Goal: Transaction & Acquisition: Purchase product/service

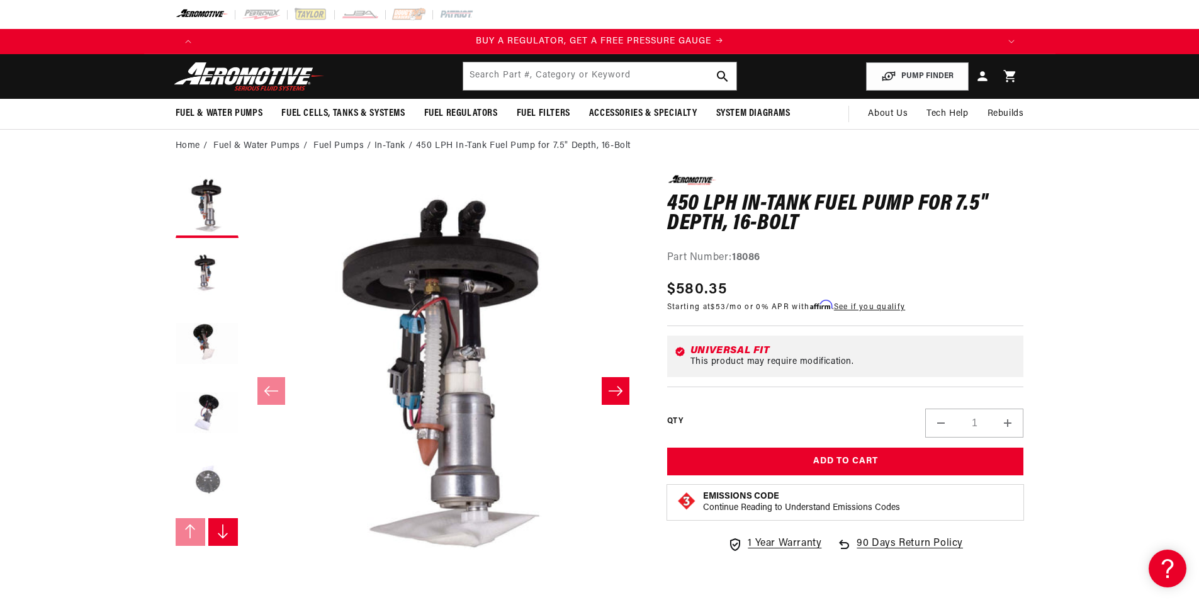
click at [211, 483] on button "Load image 5 in gallery view" at bounding box center [207, 483] width 63 height 63
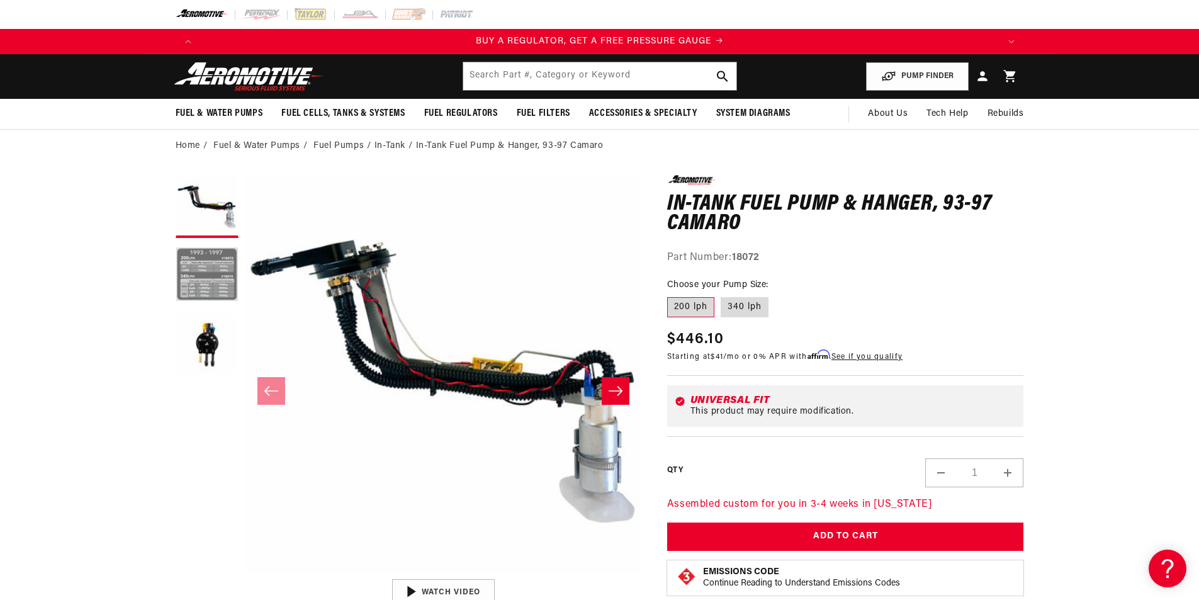
click at [203, 281] on button "Load image 2 in gallery view" at bounding box center [207, 275] width 63 height 63
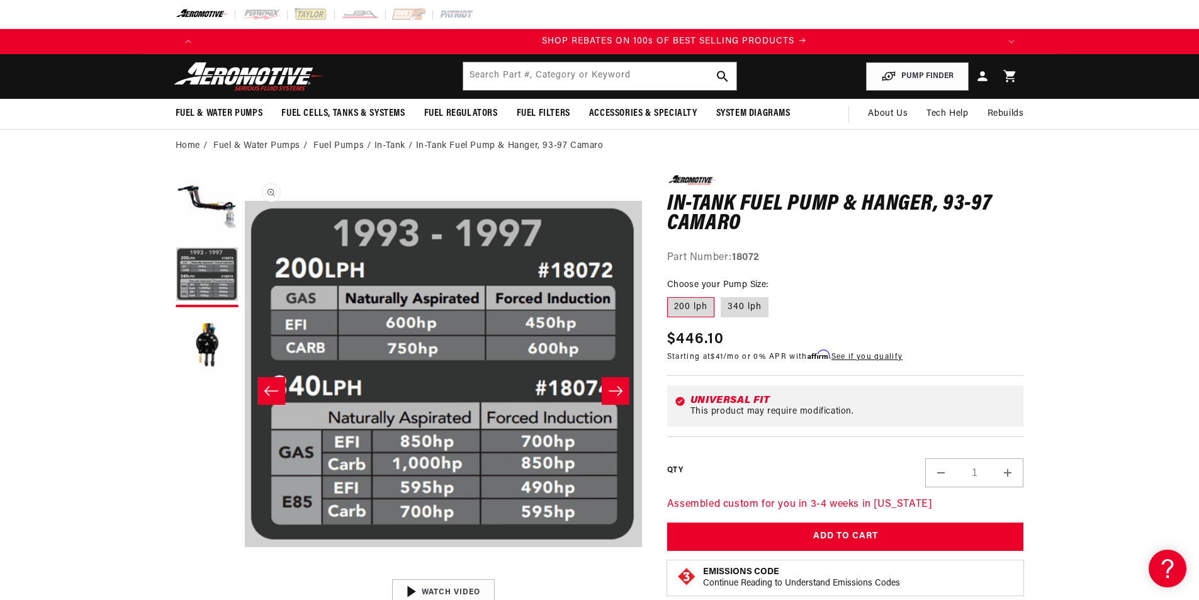
scroll to position [0, 1596]
click at [614, 386] on icon "Slide right" at bounding box center [615, 390] width 15 height 13
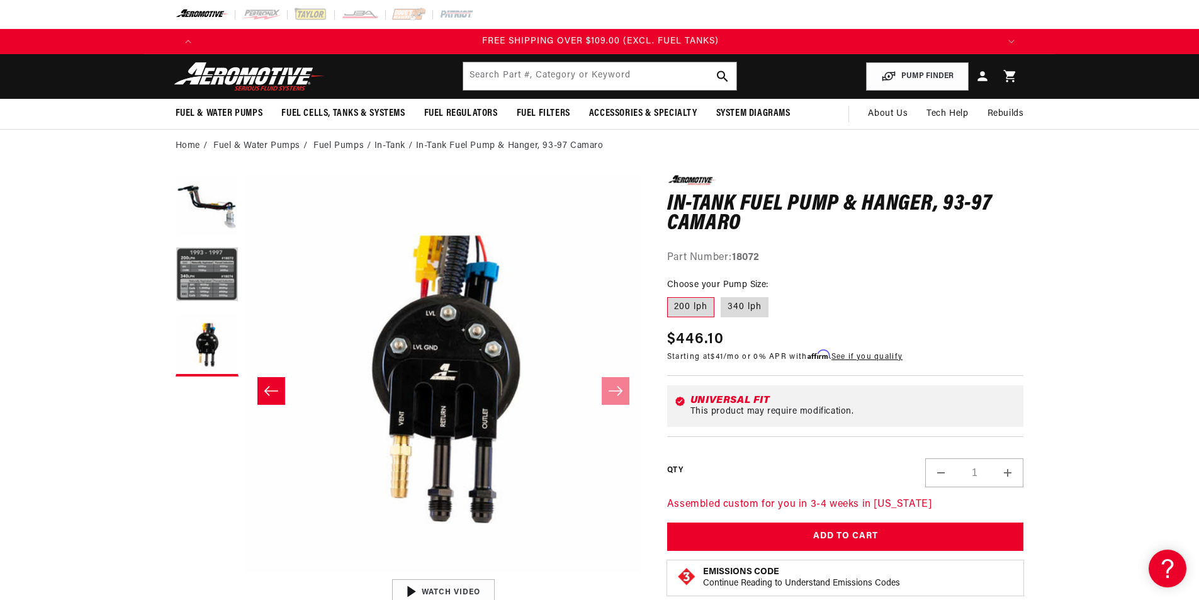
scroll to position [0, 2393]
click at [282, 383] on button "Slide left" at bounding box center [271, 391] width 28 height 28
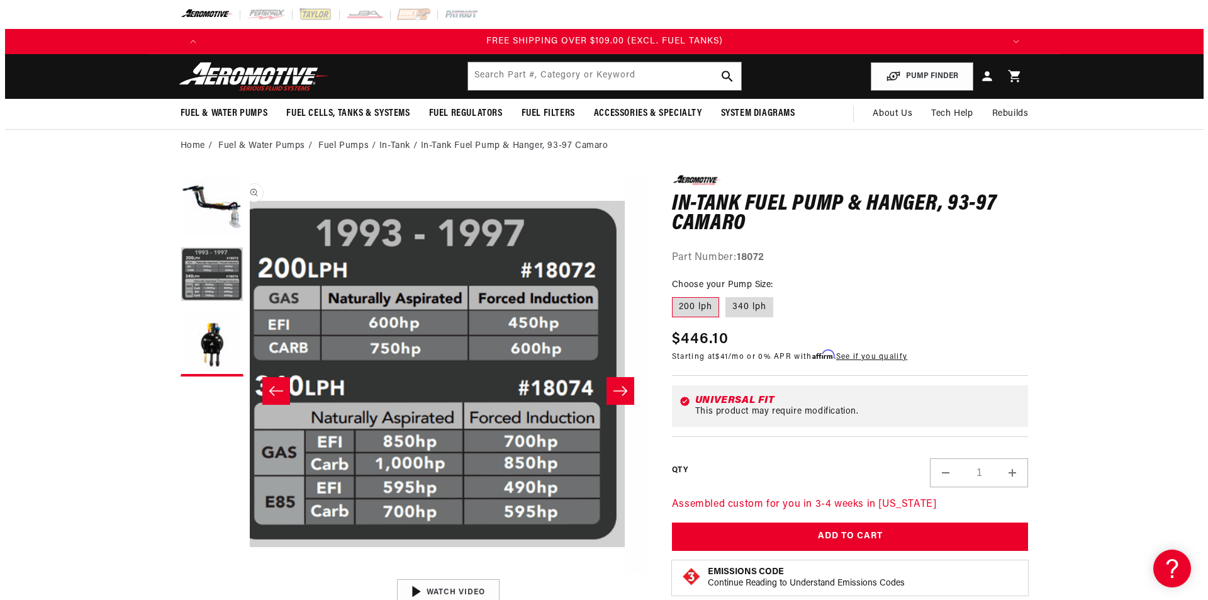
scroll to position [0, 397]
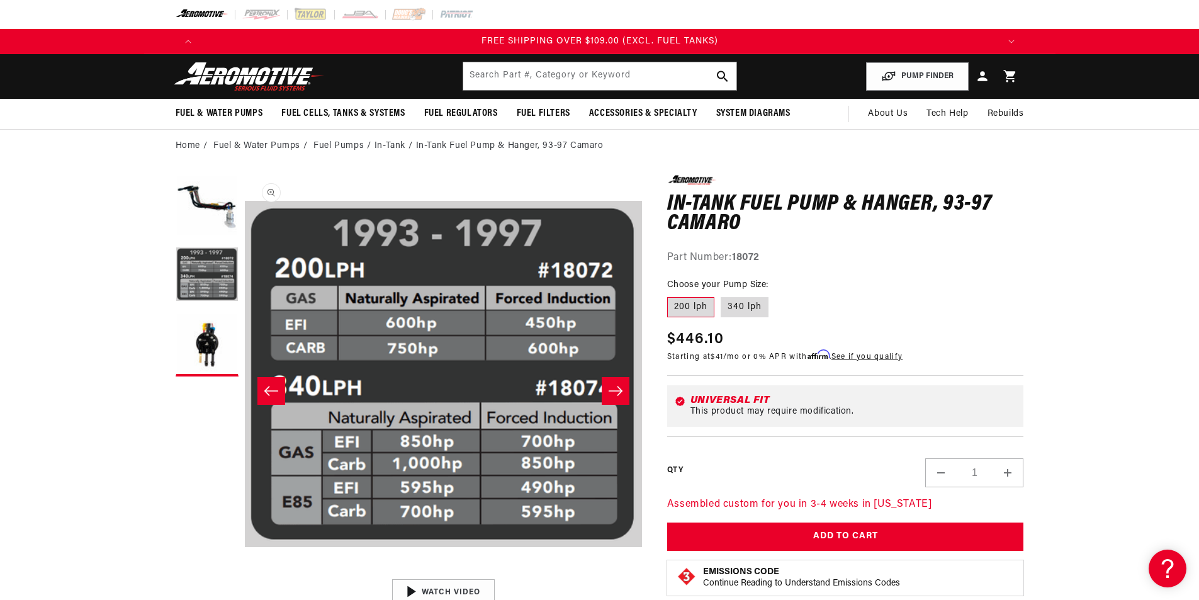
click at [245, 573] on button "Open media 2 in modal" at bounding box center [245, 573] width 0 height 0
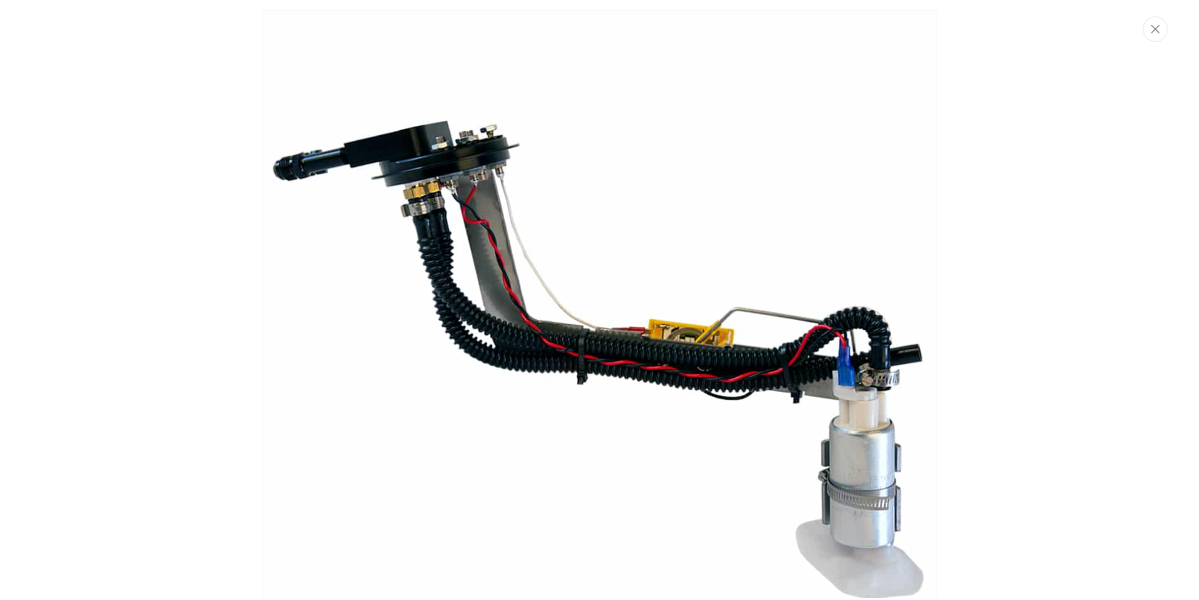
scroll to position [0, 0]
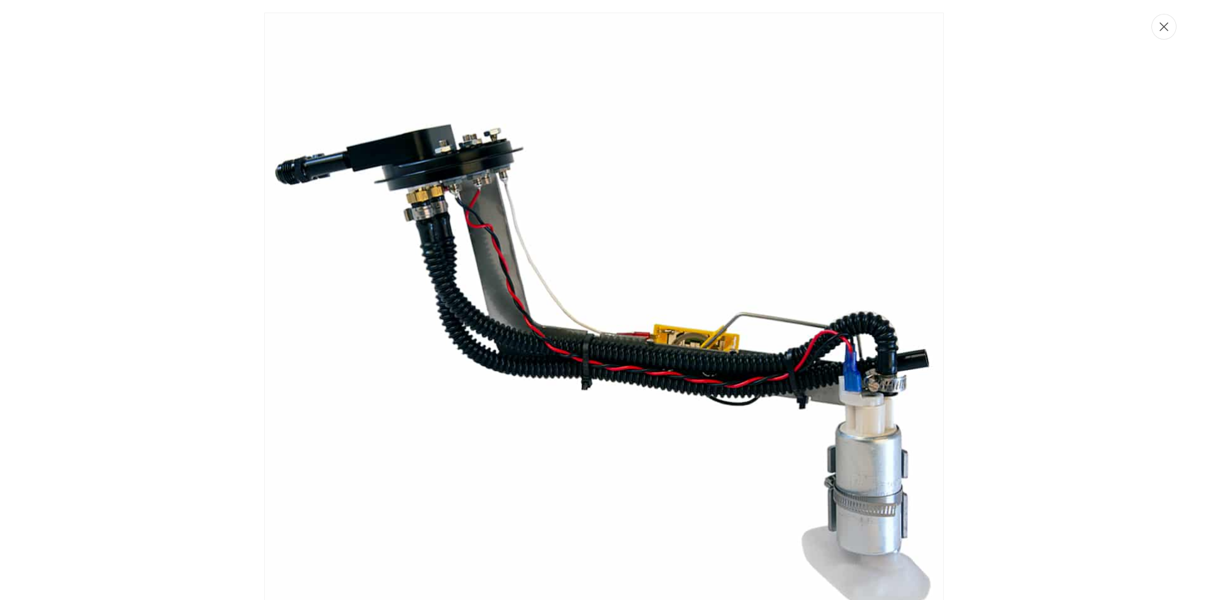
click at [1165, 26] on icon "Close" at bounding box center [1164, 26] width 9 height 9
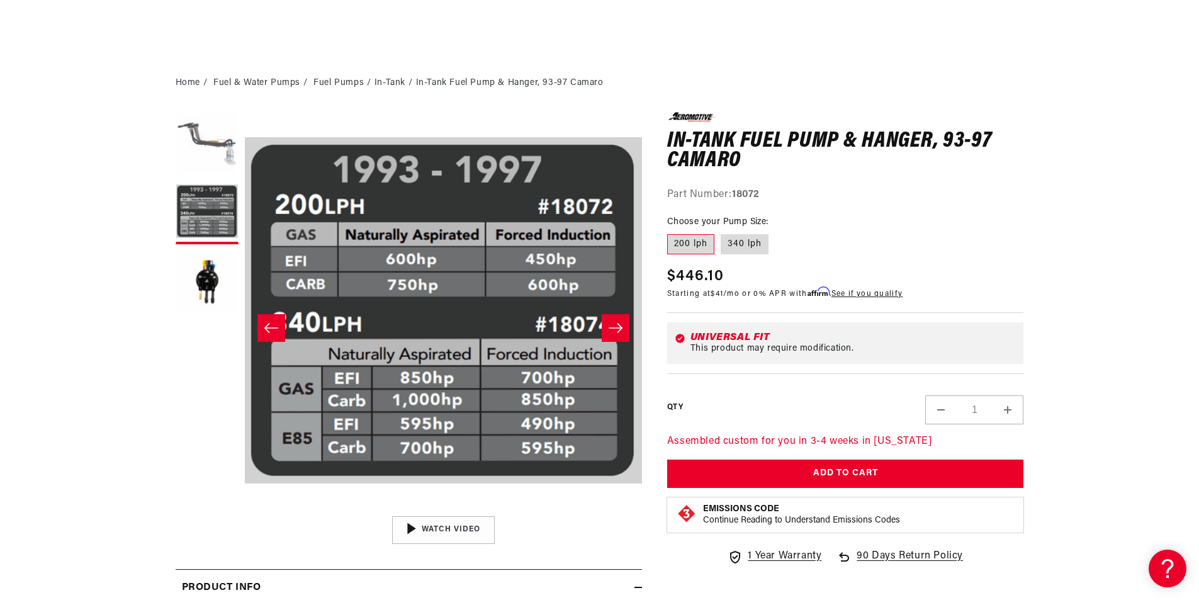
click at [214, 133] on button "Load image 1 in gallery view" at bounding box center [207, 143] width 63 height 63
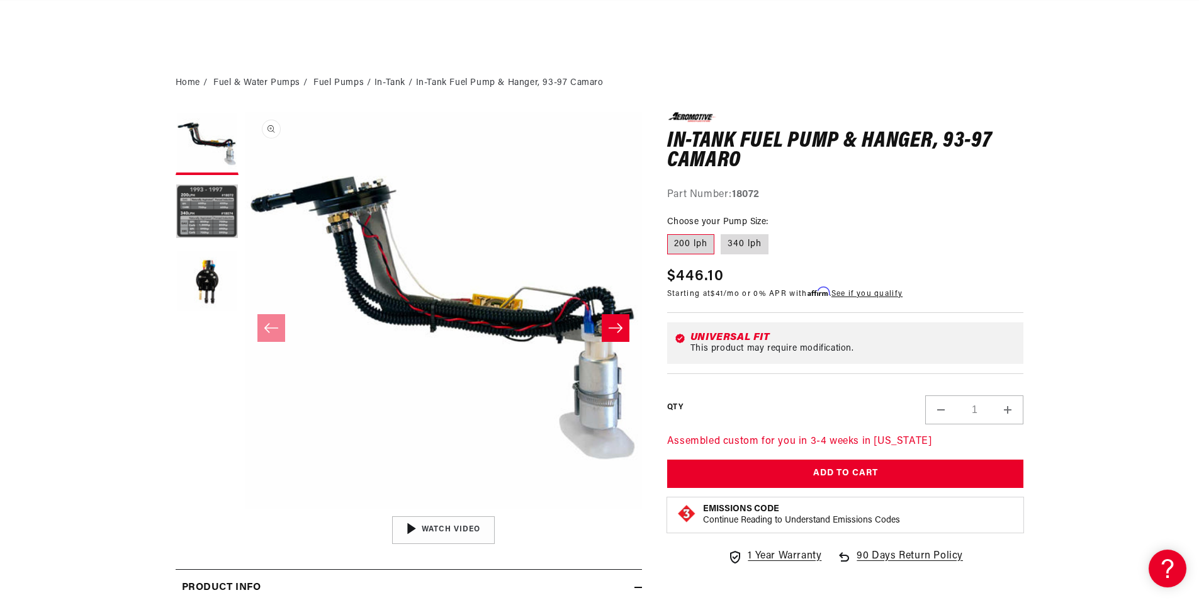
click at [245, 509] on button "Open media 1 in modal" at bounding box center [245, 509] width 0 height 0
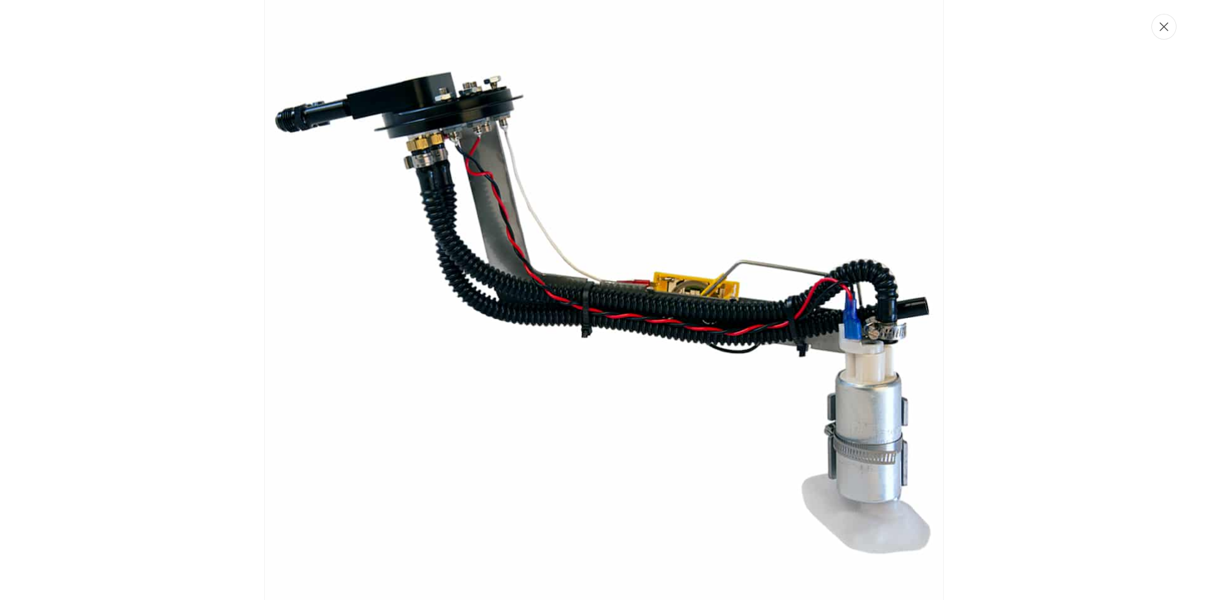
click at [1166, 26] on icon "Close" at bounding box center [1164, 26] width 9 height 9
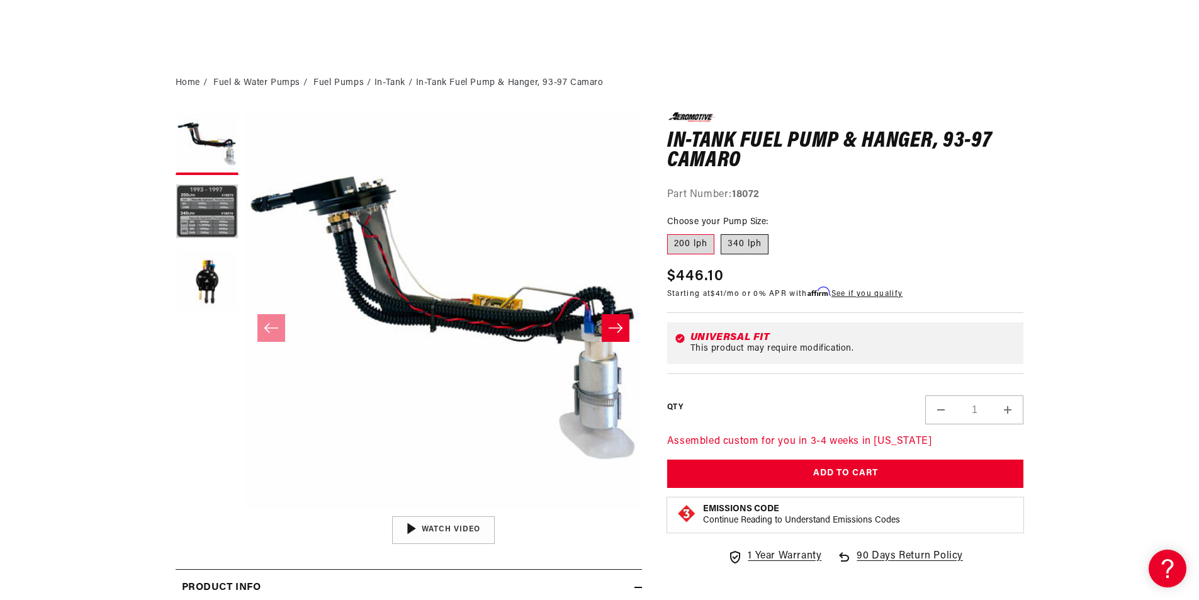
click at [747, 245] on label "340 lph" at bounding box center [744, 244] width 48 height 20
click at [721, 232] on input "340 lph" at bounding box center [720, 232] width 1 height 1
radio input "true"
click at [213, 277] on button "Load image 3 in gallery view" at bounding box center [207, 281] width 63 height 63
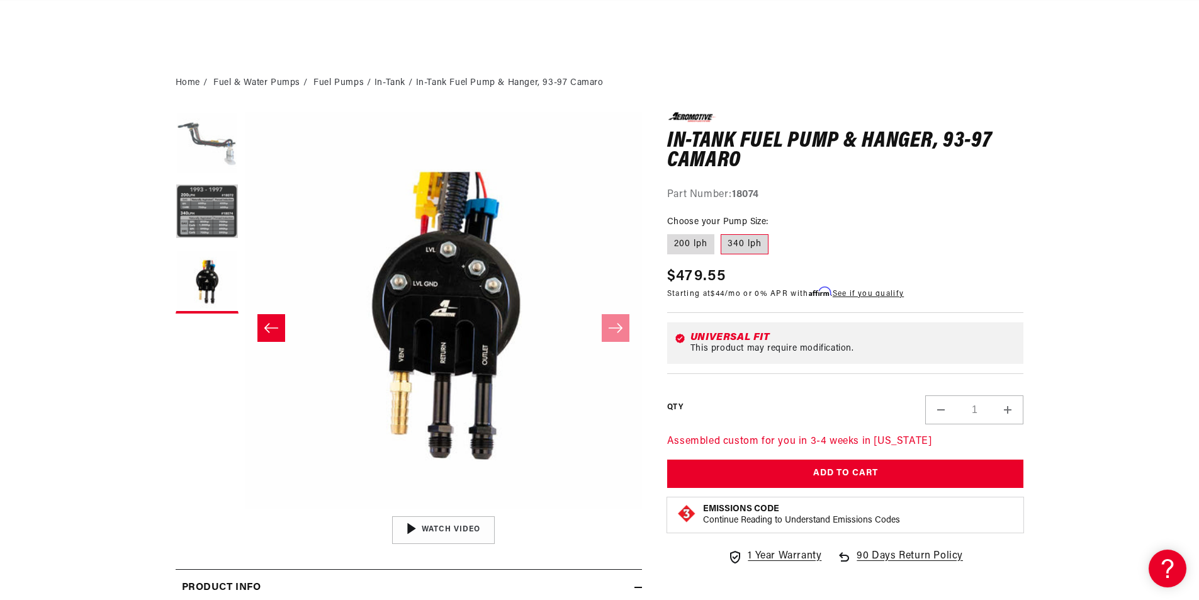
drag, startPoint x: 216, startPoint y: 176, endPoint x: 216, endPoint y: 157, distance: 19.5
click at [216, 170] on ul "Gallery Viewer" at bounding box center [207, 212] width 63 height 201
click at [216, 157] on button "Load image 1 in gallery view" at bounding box center [207, 143] width 63 height 63
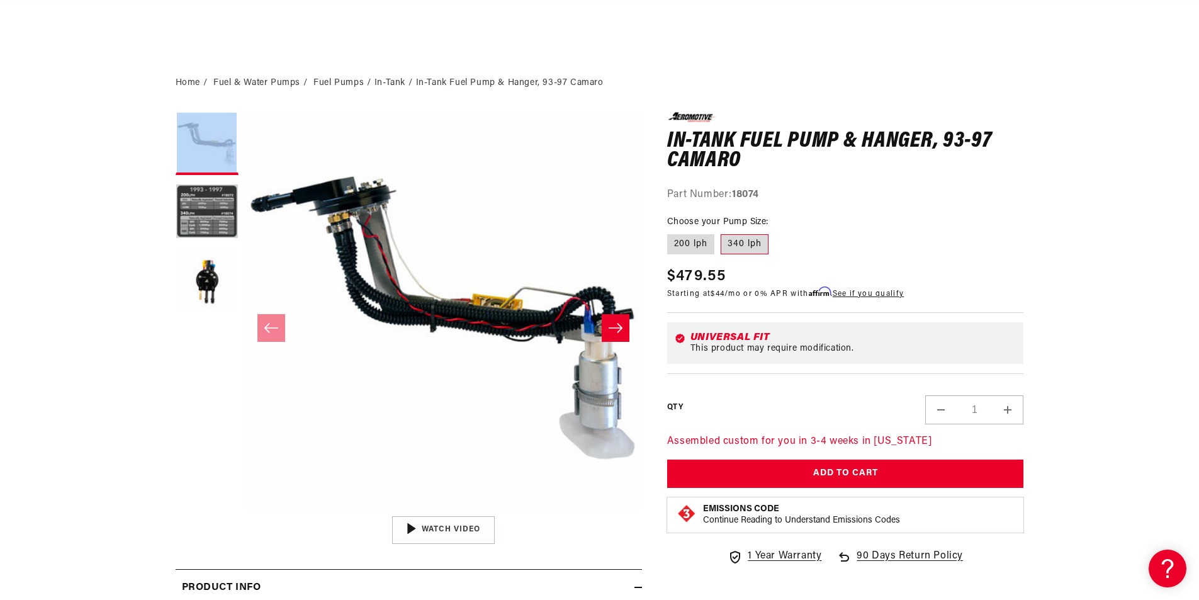
scroll to position [0, 1596]
click at [196, 282] on button "Load image 3 in gallery view" at bounding box center [207, 281] width 63 height 63
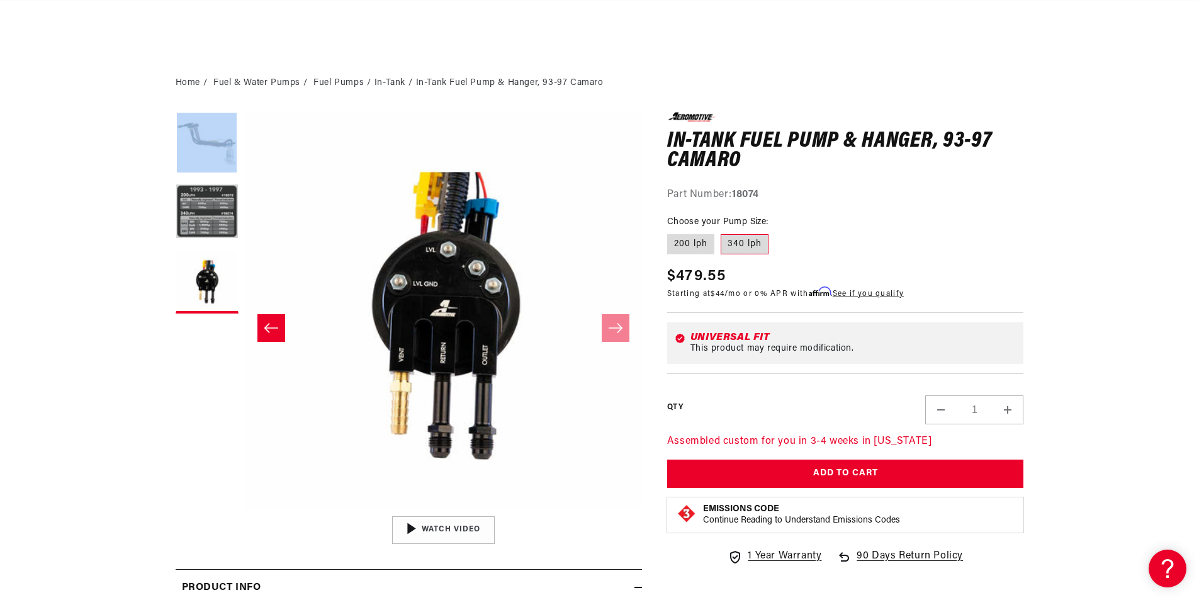
scroll to position [0, 798]
click at [223, 148] on button "Load image 1 in gallery view" at bounding box center [207, 143] width 63 height 63
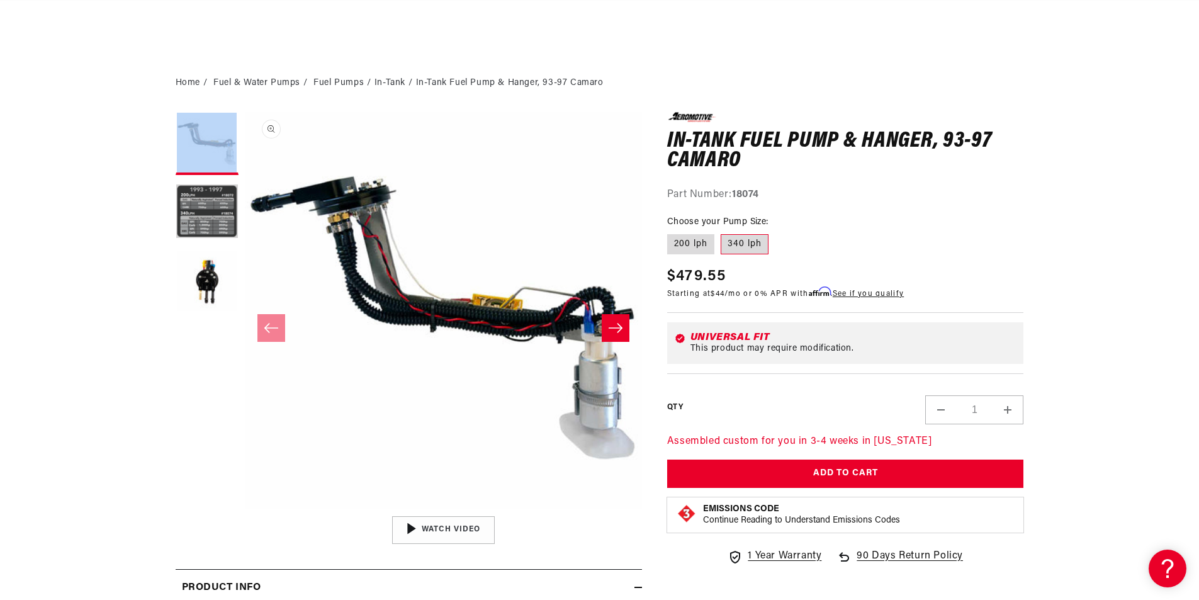
scroll to position [0, 0]
drag, startPoint x: 210, startPoint y: 271, endPoint x: 223, endPoint y: 275, distance: 13.9
click at [209, 271] on button "Load image 3 in gallery view" at bounding box center [207, 281] width 63 height 63
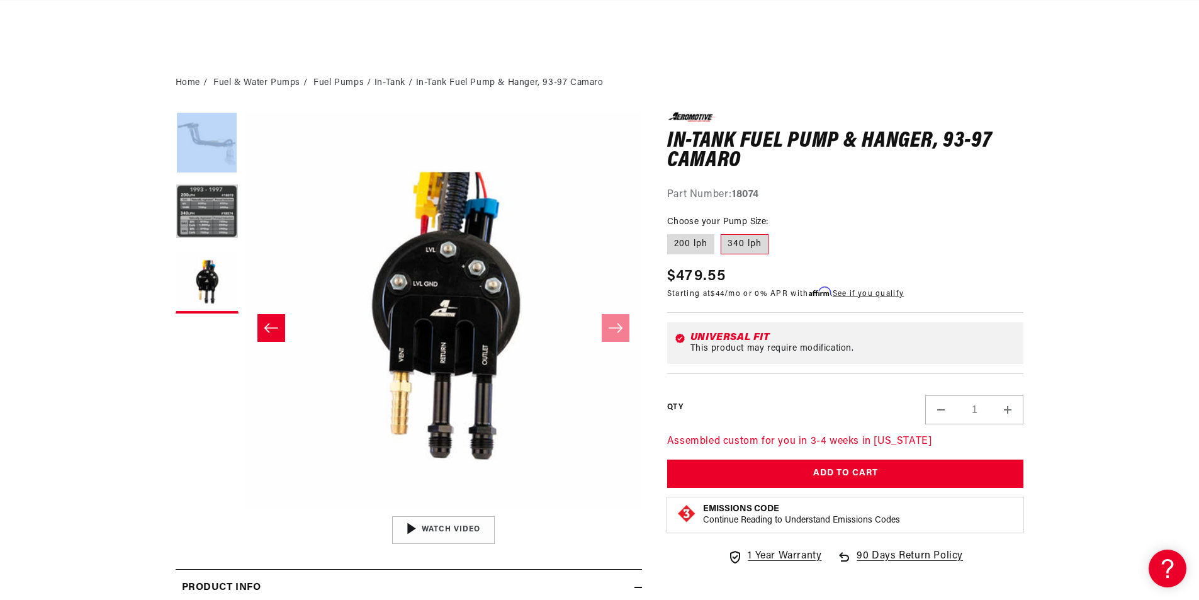
scroll to position [0, 257]
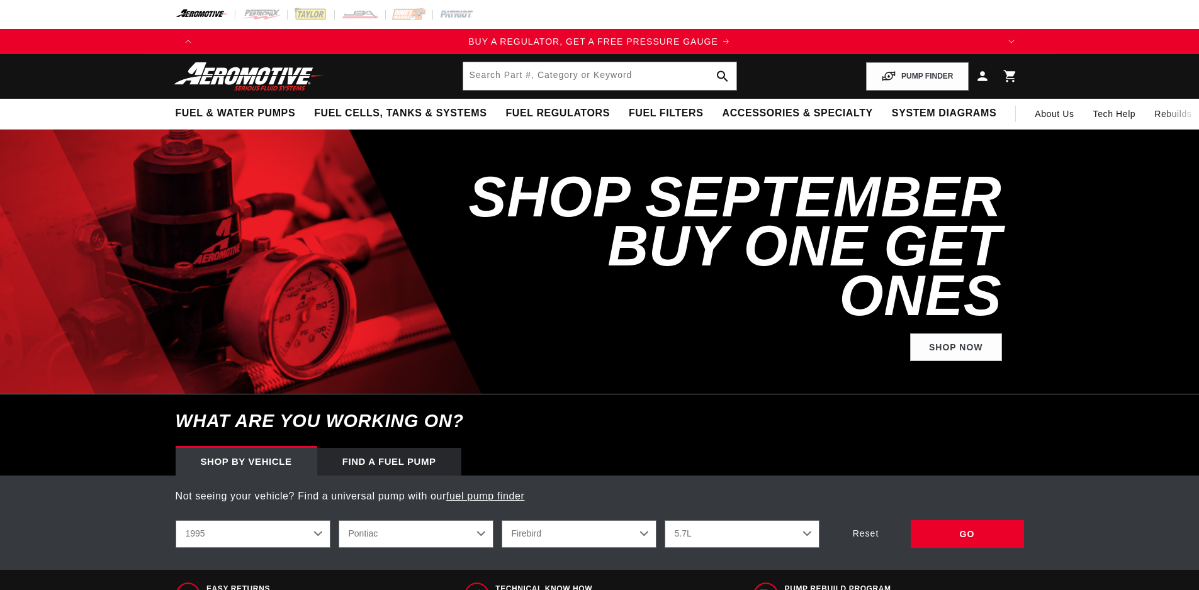
select select "1995"
select select "Pontiac"
select select "5.7L"
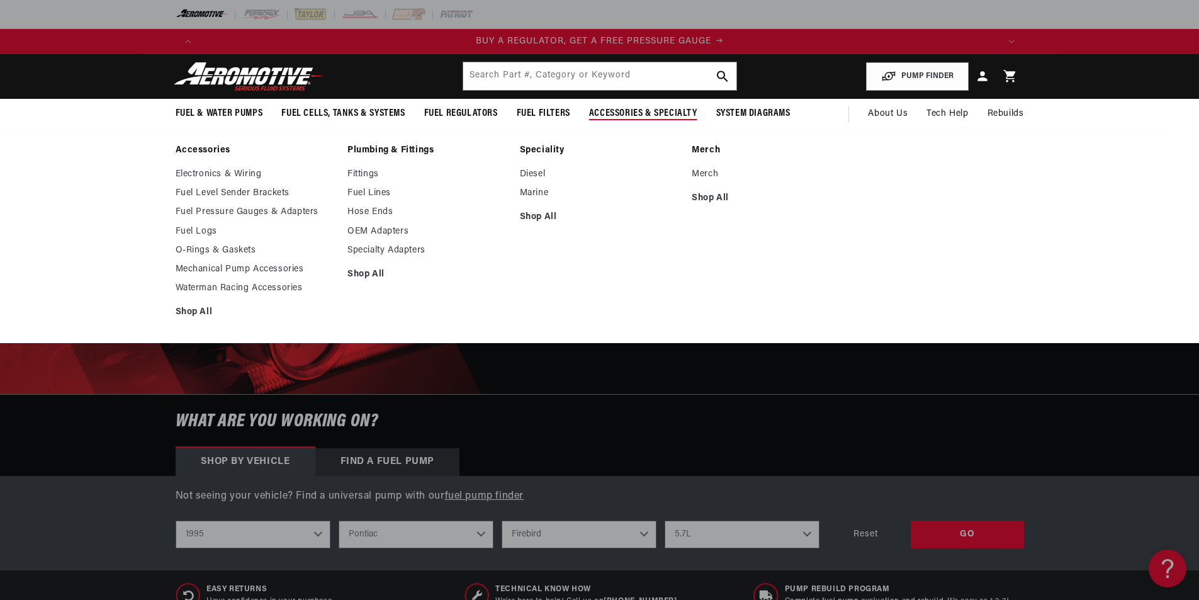
click at [376, 145] on link "Plumbing & Fittings" at bounding box center [427, 150] width 160 height 11
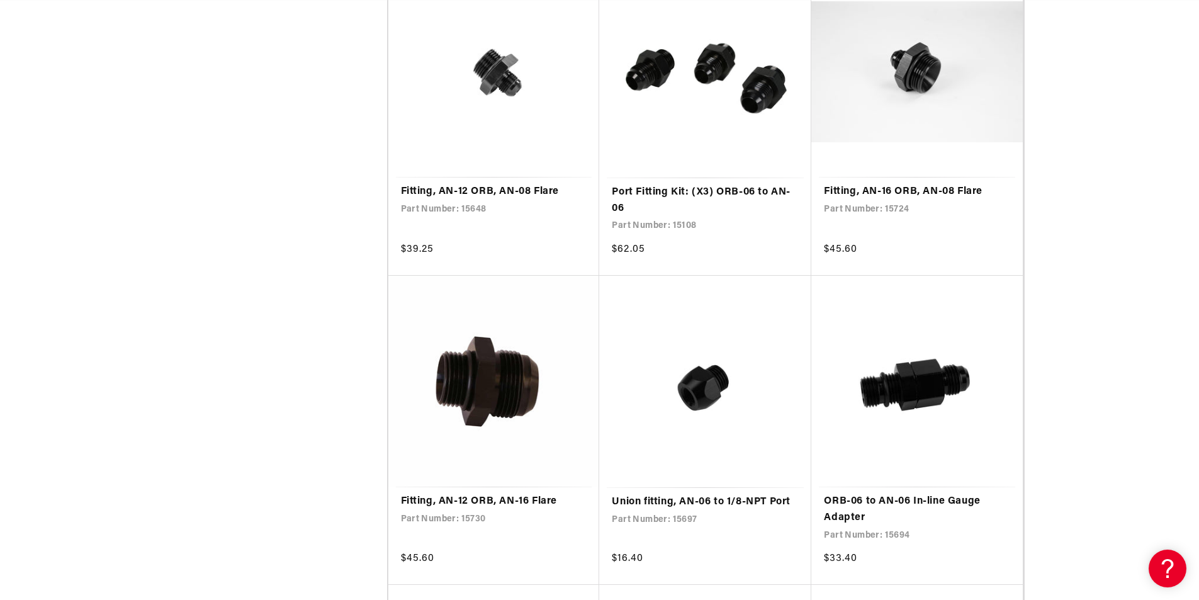
scroll to position [0, 1596]
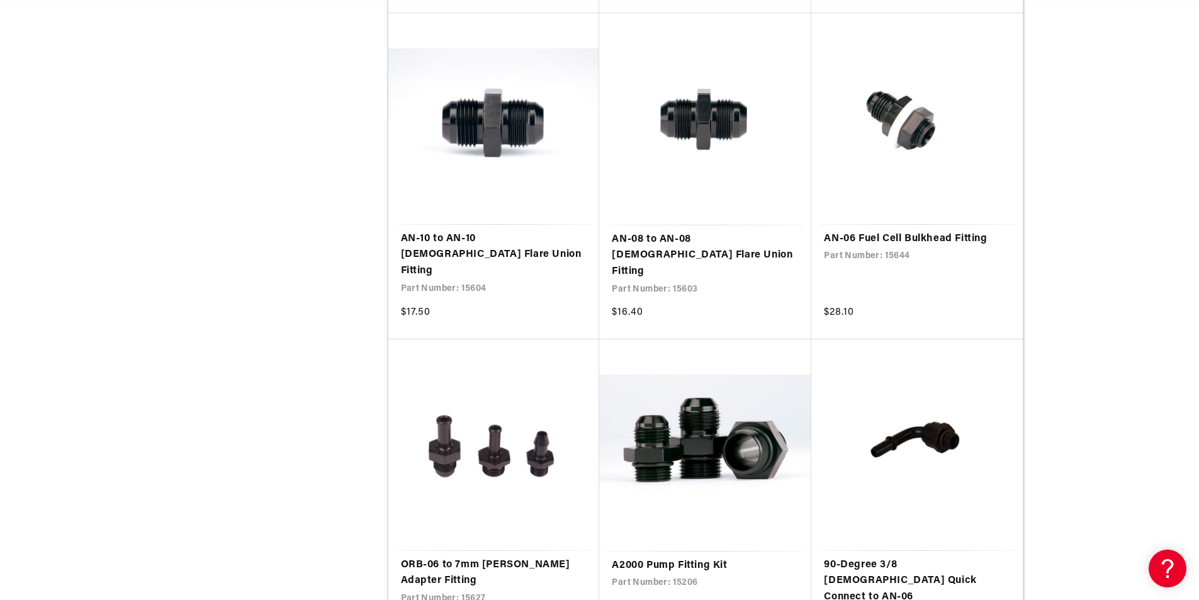
scroll to position [0, 798]
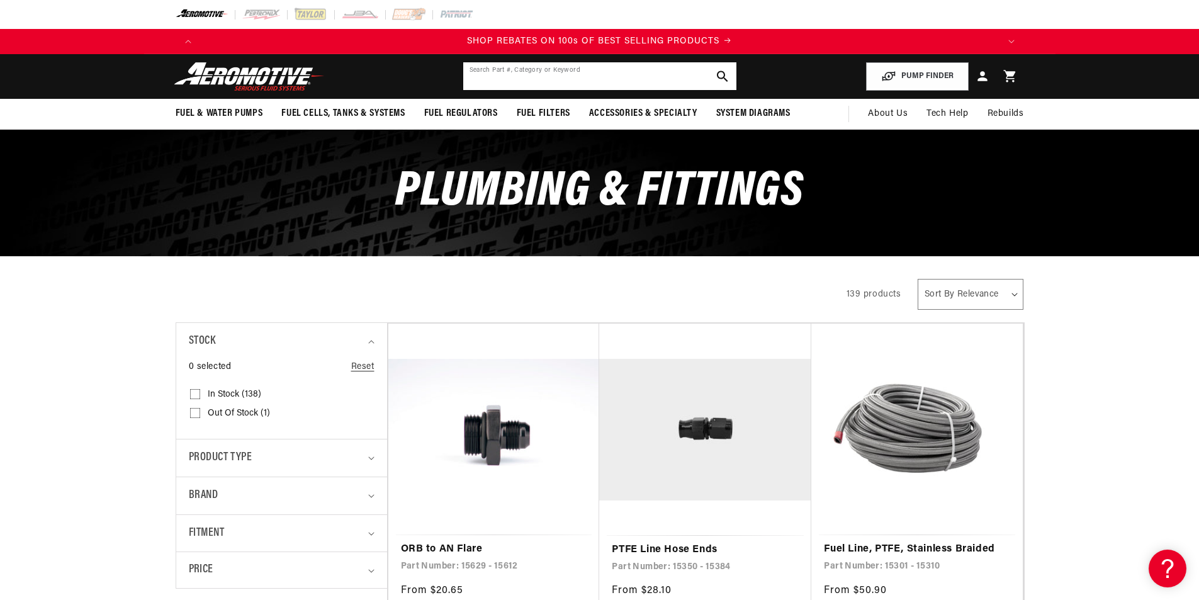
click at [544, 78] on input "text" at bounding box center [599, 76] width 273 height 28
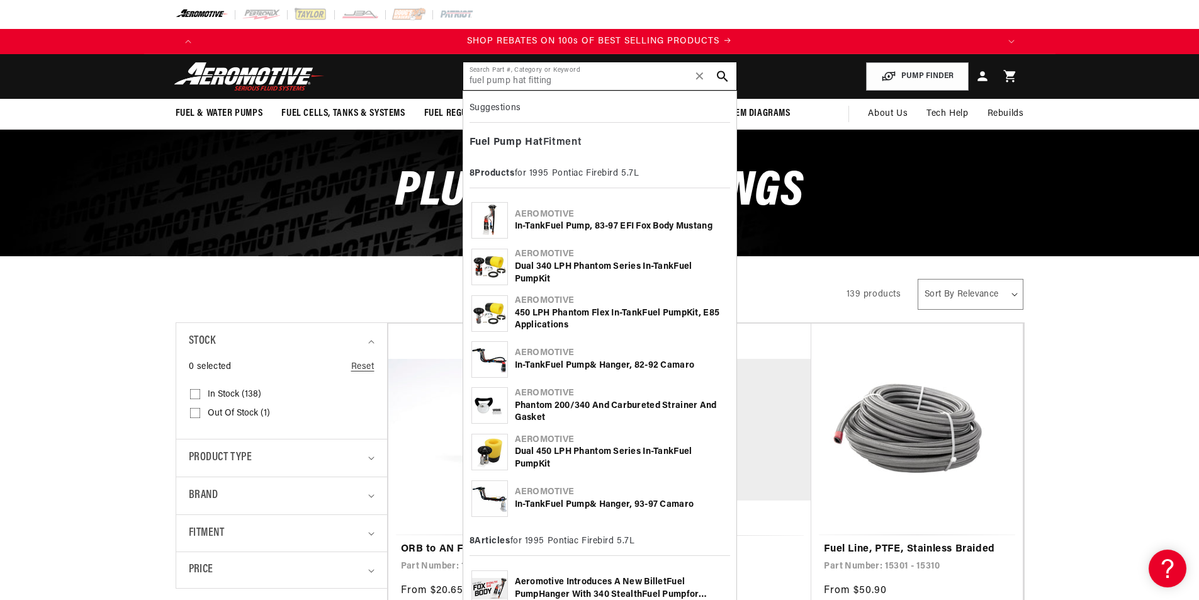
type input "fuel pump hat fitting"
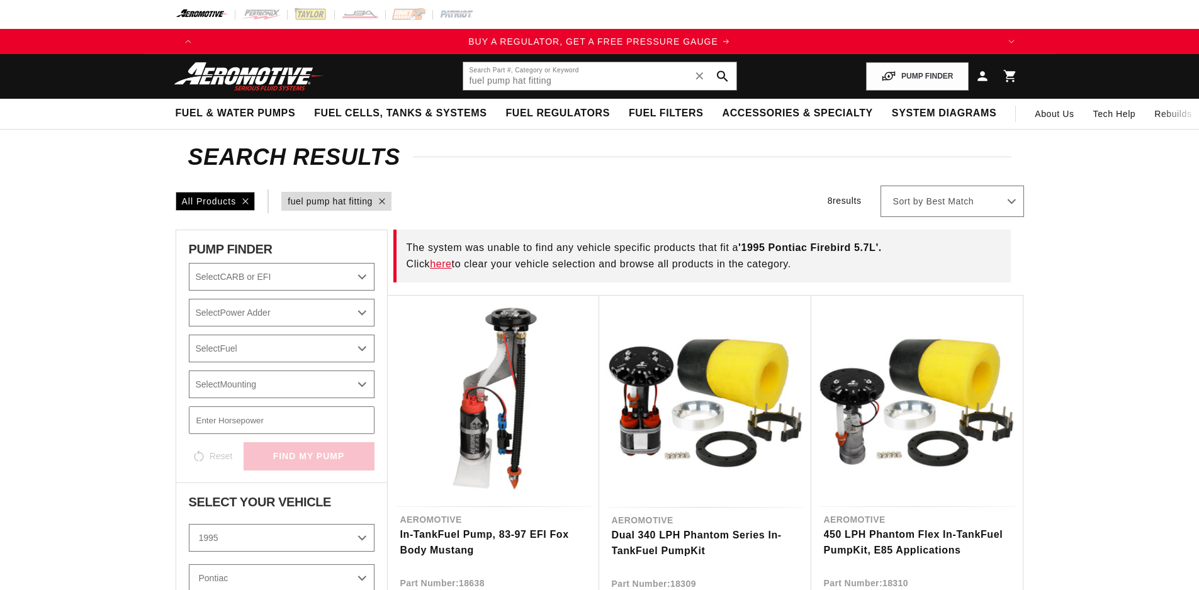
select select "1995"
select select "Pontiac"
select select "5.7L"
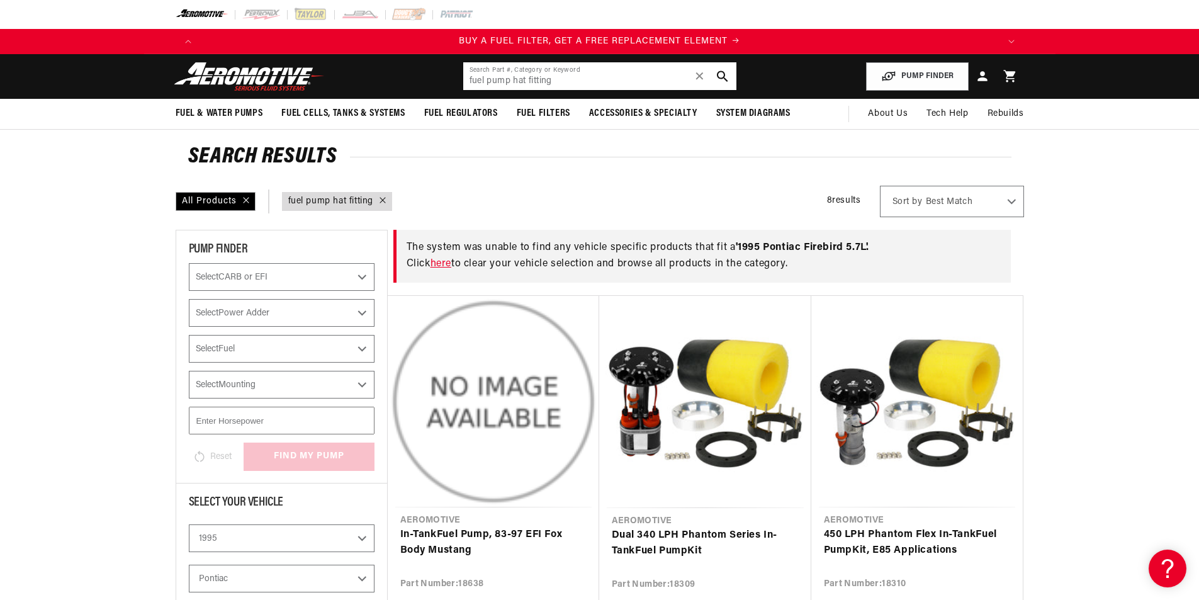
click at [574, 80] on input "fuel pump hat fitting" at bounding box center [599, 76] width 273 height 28
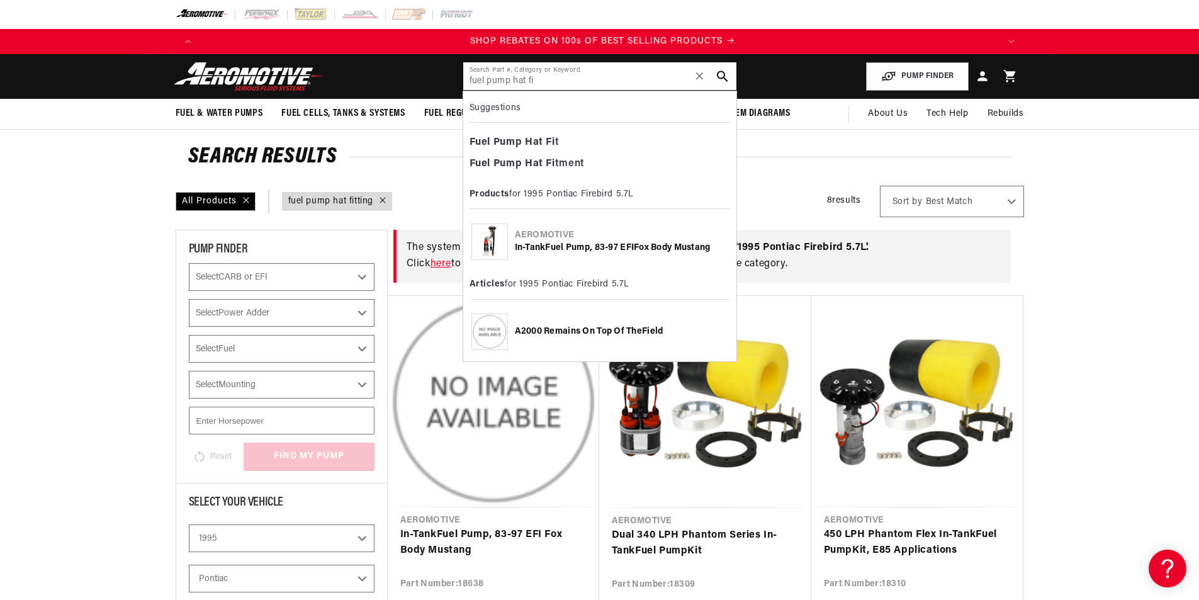
scroll to position [0, 1596]
click at [537, 137] on b "Hat" at bounding box center [534, 142] width 18 height 10
type input "Fuel Pump Hat Fit"
